Goal: Find specific page/section: Find specific page/section

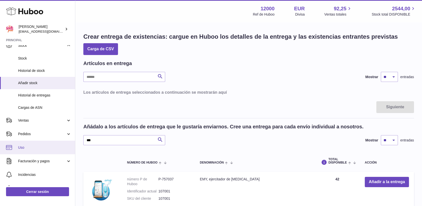
scroll to position [56, 0]
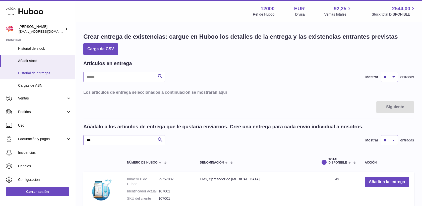
click at [33, 72] on span "Historial de entregas" at bounding box center [44, 73] width 53 height 5
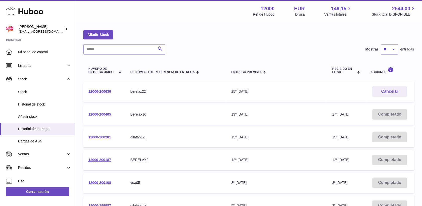
scroll to position [28, 0]
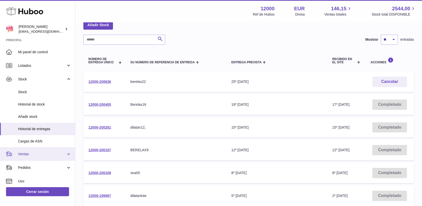
click at [37, 156] on link "Ventas" at bounding box center [37, 154] width 75 height 14
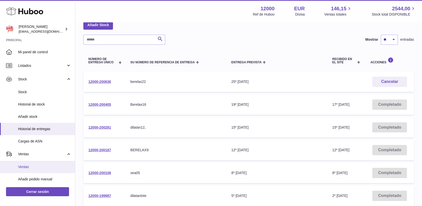
click at [54, 169] on link "Ventas" at bounding box center [37, 167] width 75 height 12
